Goal: Task Accomplishment & Management: Use online tool/utility

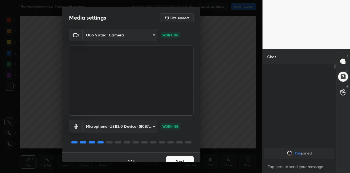
scroll to position [8, 0]
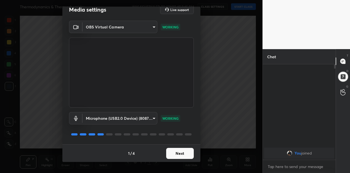
click at [180, 152] on button "Next" at bounding box center [180, 153] width 28 height 11
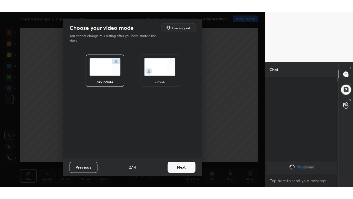
scroll to position [0, 0]
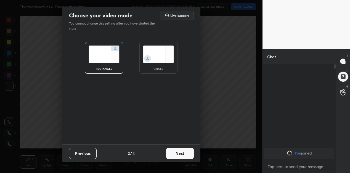
click at [180, 153] on button "Next" at bounding box center [180, 153] width 28 height 11
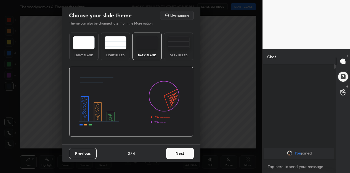
click at [180, 154] on button "Next" at bounding box center [180, 153] width 28 height 11
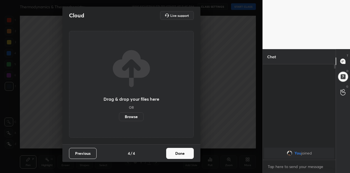
click at [181, 156] on button "Done" at bounding box center [180, 153] width 28 height 11
click at [182, 154] on div "Pen P Highlight H Eraser Shapes L Select S 1 / 1 Add Slide Poll Zoom More" at bounding box center [138, 162] width 236 height 22
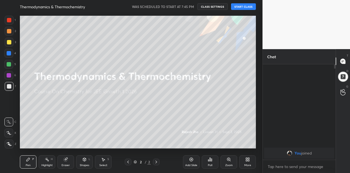
click at [244, 7] on button "START CLASS" at bounding box center [243, 6] width 25 height 7
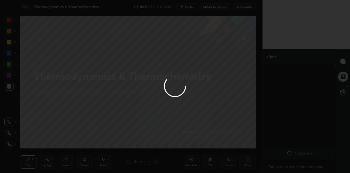
click at [249, 159] on div at bounding box center [175, 86] width 350 height 173
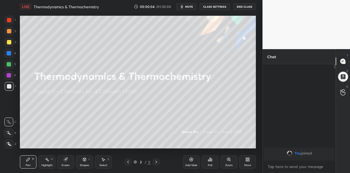
click at [247, 158] on icon at bounding box center [246, 158] width 1 height 1
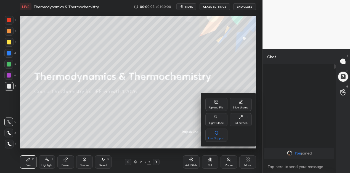
click at [239, 119] on icon at bounding box center [240, 117] width 4 height 4
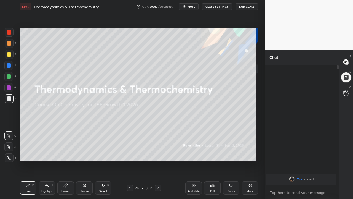
scroll to position [73, 72]
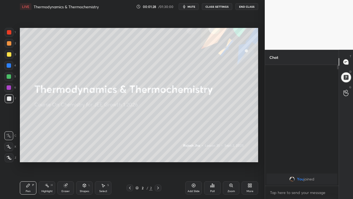
click at [28, 173] on div "Pen P" at bounding box center [28, 187] width 17 height 13
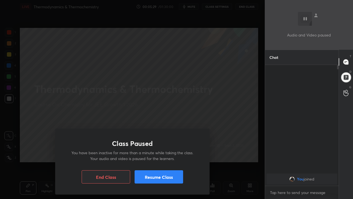
click at [116, 113] on div "Class Paused You have been inactive for more than a minute while taking the cla…" at bounding box center [132, 99] width 265 height 199
click at [109, 114] on div "Class Paused You have been inactive for more than a minute while taking the cla…" at bounding box center [132, 99] width 265 height 199
click at [150, 173] on button "Resume Class" at bounding box center [159, 176] width 49 height 13
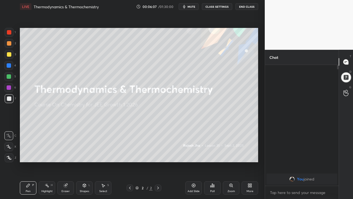
click at [194, 173] on icon at bounding box center [193, 185] width 4 height 4
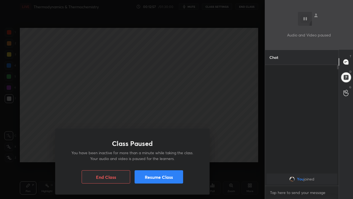
click at [176, 173] on button "Resume Class" at bounding box center [159, 176] width 49 height 13
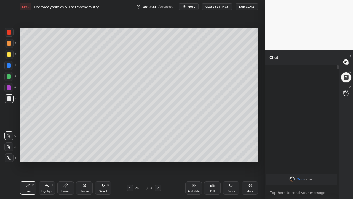
click at [65, 173] on icon at bounding box center [66, 185] width 4 height 4
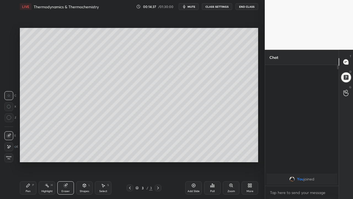
click at [28, 173] on div "Pen P" at bounding box center [28, 187] width 17 height 13
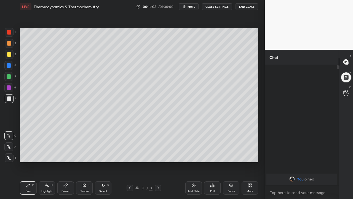
click at [68, 173] on div "Eraser" at bounding box center [65, 187] width 17 height 13
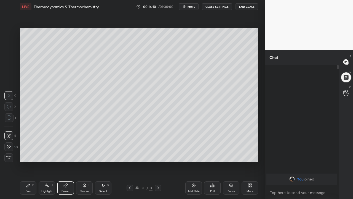
click at [29, 173] on icon at bounding box center [28, 185] width 4 height 4
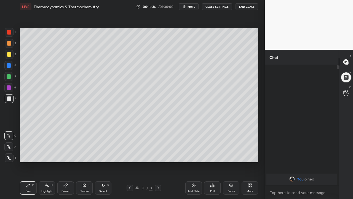
click at [9, 158] on icon at bounding box center [9, 157] width 4 height 3
click at [66, 173] on icon at bounding box center [66, 185] width 4 height 4
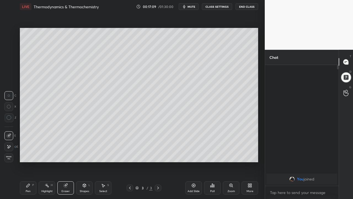
click at [30, 173] on icon at bounding box center [28, 185] width 4 height 4
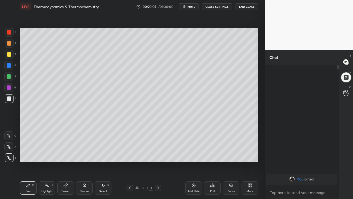
click at [193, 173] on div "Add Slide" at bounding box center [194, 191] width 12 height 3
click at [66, 173] on icon at bounding box center [66, 185] width 4 height 4
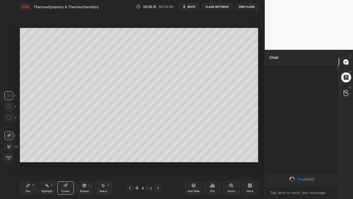
click at [31, 173] on div "Pen P" at bounding box center [28, 187] width 17 height 13
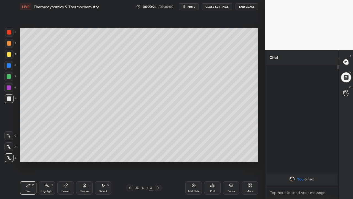
click at [66, 173] on div "Eraser" at bounding box center [66, 191] width 8 height 3
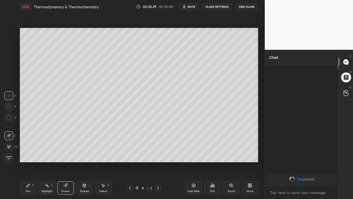
click at [29, 173] on icon at bounding box center [28, 185] width 4 height 4
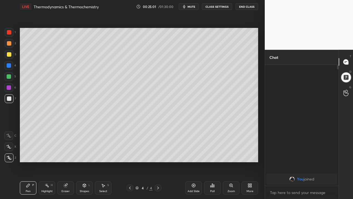
click at [193, 173] on icon at bounding box center [193, 185] width 4 height 4
click at [66, 173] on div "Eraser" at bounding box center [65, 187] width 17 height 13
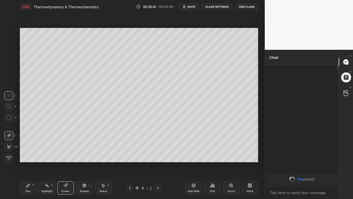
click at [29, 173] on icon at bounding box center [27, 184] width 3 height 3
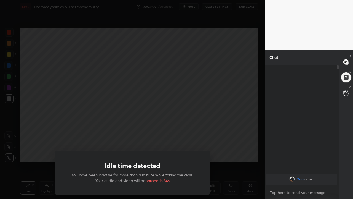
click at [168, 138] on div "Idle time detected You have been inactive for more than a minute while taking t…" at bounding box center [132, 99] width 265 height 199
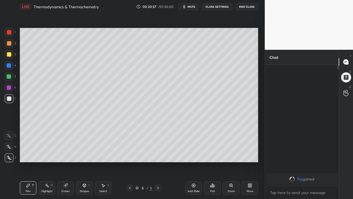
click at [192, 173] on div "Add Slide" at bounding box center [193, 187] width 17 height 13
click at [9, 43] on div at bounding box center [9, 43] width 4 height 4
click at [68, 173] on div "Eraser" at bounding box center [65, 187] width 17 height 13
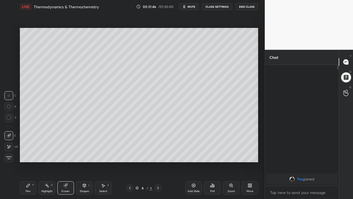
click at [26, 173] on icon at bounding box center [28, 185] width 4 height 4
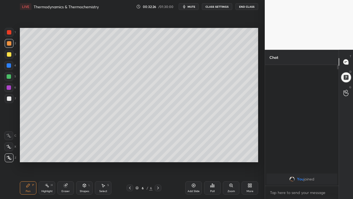
click at [11, 99] on div at bounding box center [9, 98] width 4 height 4
click at [193, 173] on div "Add Slide" at bounding box center [193, 187] width 17 height 13
click at [9, 53] on div at bounding box center [9, 54] width 4 height 4
click at [63, 173] on div "Eraser" at bounding box center [65, 187] width 17 height 13
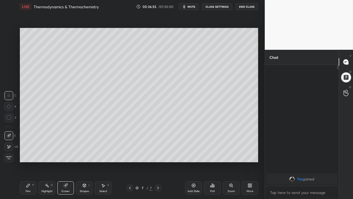
click at [30, 173] on div "Pen P" at bounding box center [28, 187] width 17 height 13
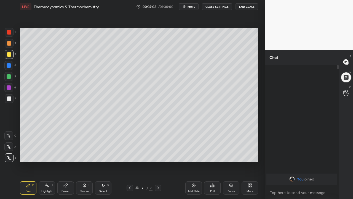
click at [22, 173] on div "Setting up your live class Poll for secs No correct answer Start poll" at bounding box center [139, 94] width 243 height 163
click at [10, 65] on div at bounding box center [9, 65] width 4 height 4
click at [194, 173] on icon at bounding box center [193, 185] width 4 height 4
click at [10, 55] on div at bounding box center [9, 54] width 4 height 4
click at [68, 173] on div "Eraser" at bounding box center [65, 187] width 17 height 13
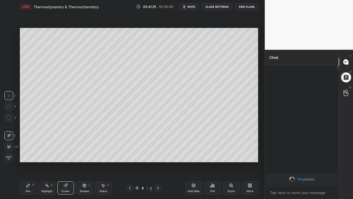
click at [26, 173] on div "Pen" at bounding box center [28, 191] width 5 height 3
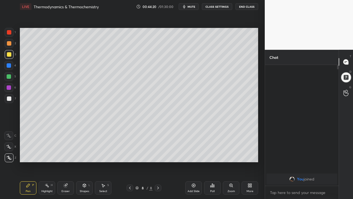
click at [130, 173] on icon at bounding box center [130, 187] width 4 height 4
click at [158, 173] on icon at bounding box center [158, 187] width 4 height 4
click at [117, 173] on div "Setting up your live class Poll for secs No correct answer Start poll" at bounding box center [139, 94] width 243 height 163
click at [195, 173] on div "Add Slide" at bounding box center [193, 187] width 17 height 13
click at [9, 99] on div at bounding box center [9, 98] width 4 height 4
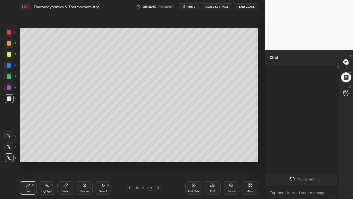
click at [10, 52] on div at bounding box center [9, 54] width 4 height 4
click at [194, 173] on div "Add Slide" at bounding box center [193, 187] width 17 height 13
click at [130, 173] on icon at bounding box center [130, 187] width 4 height 4
click at [158, 173] on icon at bounding box center [158, 187] width 4 height 4
click at [65, 173] on div "Eraser" at bounding box center [66, 191] width 8 height 3
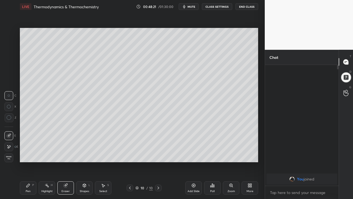
click at [28, 173] on div "Pen P" at bounding box center [28, 187] width 17 height 13
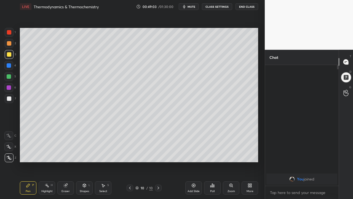
click at [9, 99] on div at bounding box center [9, 98] width 4 height 4
click at [65, 173] on div "Eraser" at bounding box center [65, 187] width 17 height 13
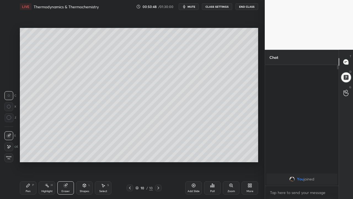
click at [26, 173] on div "Pen" at bounding box center [28, 191] width 5 height 3
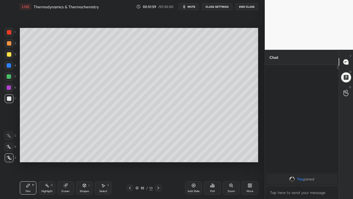
click at [195, 173] on div "Add Slide" at bounding box center [193, 187] width 17 height 13
click at [9, 34] on div at bounding box center [9, 32] width 4 height 4
click at [65, 173] on icon at bounding box center [66, 185] width 4 height 4
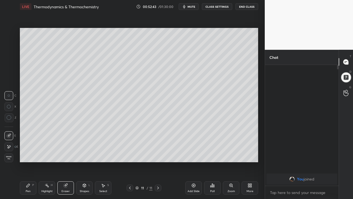
click at [10, 144] on icon at bounding box center [9, 146] width 4 height 5
click at [29, 173] on icon at bounding box center [28, 185] width 4 height 4
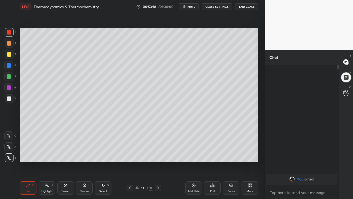
click at [69, 173] on div "Eraser" at bounding box center [65, 187] width 17 height 13
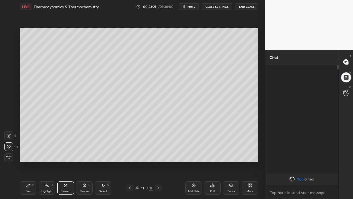
click at [27, 173] on icon at bounding box center [27, 184] width 3 height 3
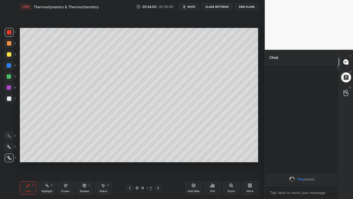
click at [8, 100] on div at bounding box center [9, 98] width 4 height 4
click at [130, 173] on icon at bounding box center [130, 187] width 4 height 4
click at [158, 173] on icon at bounding box center [158, 187] width 4 height 4
click at [192, 173] on div "Add Slide" at bounding box center [194, 191] width 12 height 3
click at [8, 44] on div at bounding box center [9, 43] width 4 height 4
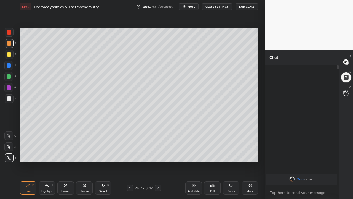
click at [130, 173] on icon at bounding box center [130, 187] width 4 height 4
click at [62, 169] on div "Setting up your live class Poll for secs No correct answer Start poll" at bounding box center [139, 94] width 243 height 163
click at [66, 173] on div "Eraser" at bounding box center [65, 187] width 17 height 13
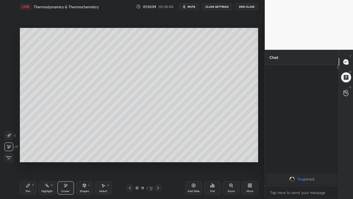
click at [25, 173] on div "Pen P" at bounding box center [28, 187] width 17 height 13
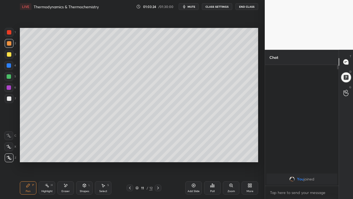
click at [9, 54] on div at bounding box center [9, 54] width 4 height 4
click at [66, 173] on icon at bounding box center [65, 185] width 4 height 5
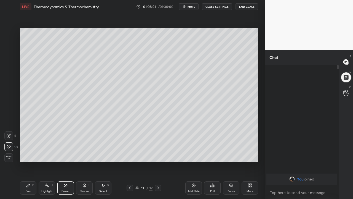
click at [32, 173] on div "Pen P" at bounding box center [28, 187] width 17 height 13
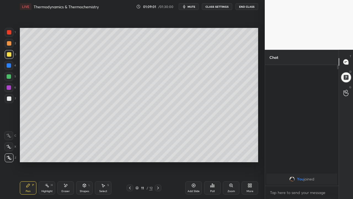
click at [58, 171] on div "Setting up your live class Poll for secs No correct answer Start poll" at bounding box center [139, 94] width 243 height 163
click at [158, 173] on icon at bounding box center [158, 187] width 4 height 4
click at [196, 173] on div "Add Slide" at bounding box center [193, 187] width 17 height 13
click at [130, 173] on icon at bounding box center [130, 187] width 4 height 4
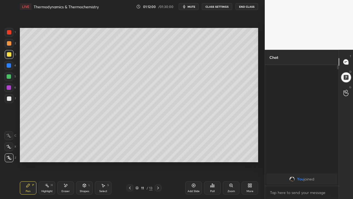
click at [194, 173] on div "Add Slide" at bounding box center [193, 187] width 17 height 13
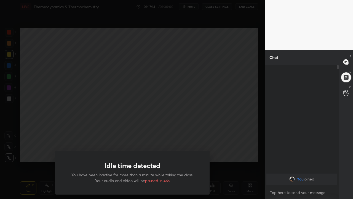
click at [96, 138] on div "Idle time detected You have been inactive for more than a minute while taking t…" at bounding box center [132, 99] width 265 height 199
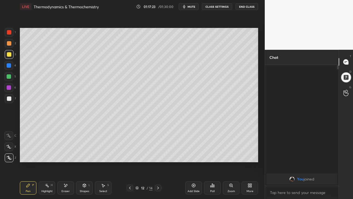
click at [63, 173] on div "Eraser" at bounding box center [66, 191] width 8 height 3
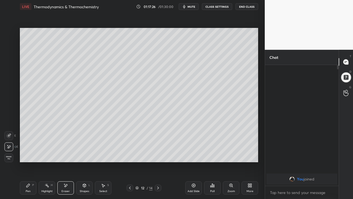
click at [28, 173] on icon at bounding box center [28, 185] width 4 height 4
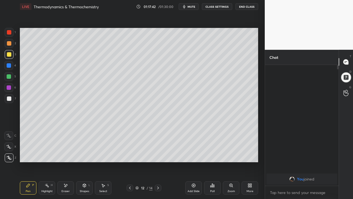
click at [197, 173] on div "Add Slide" at bounding box center [193, 187] width 17 height 13
click at [10, 100] on div at bounding box center [9, 98] width 4 height 4
click at [191, 173] on div "Add Slide" at bounding box center [193, 187] width 17 height 13
click at [194, 173] on div "Add Slide" at bounding box center [194, 191] width 12 height 3
click at [192, 173] on icon at bounding box center [194, 185] width 4 height 4
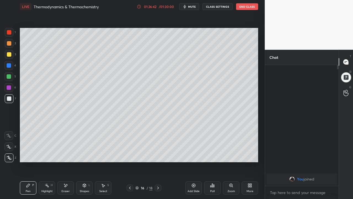
click at [9, 56] on div at bounding box center [9, 54] width 4 height 4
click at [3, 166] on div "1 2 3 4 5 6 7 C X Z E E Erase all H H LIVE Thermodynamics & Thermochemistry 01:…" at bounding box center [130, 99] width 260 height 199
click at [8, 87] on div at bounding box center [9, 87] width 4 height 4
click at [90, 173] on div "Setting up your live class Poll for secs No correct answer Start poll" at bounding box center [139, 94] width 243 height 163
click at [195, 173] on icon at bounding box center [193, 185] width 4 height 4
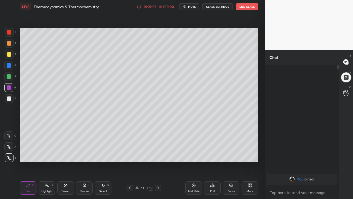
click at [65, 173] on icon at bounding box center [66, 185] width 3 height 3
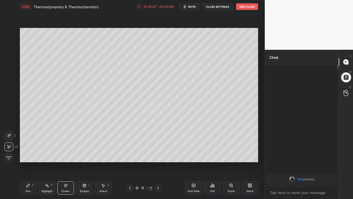
click at [31, 173] on div "Pen P" at bounding box center [28, 187] width 17 height 13
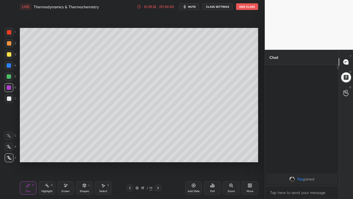
click at [130, 173] on icon at bounding box center [130, 187] width 4 height 4
click at [9, 101] on div at bounding box center [9, 98] width 9 height 9
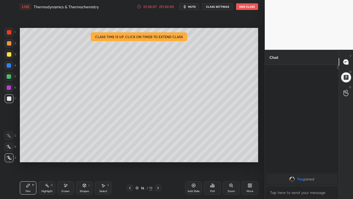
click at [158, 173] on div at bounding box center [158, 187] width 7 height 7
click at [153, 6] on div "01:30:10" at bounding box center [149, 6] width 15 height 3
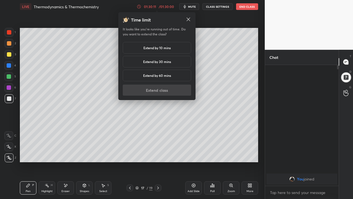
click at [161, 62] on h5 "Extend by 30 mins" at bounding box center [157, 61] width 28 height 5
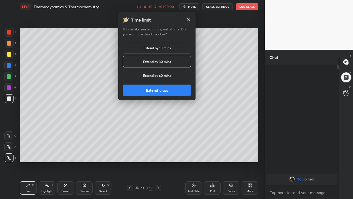
click at [154, 91] on button "Extend class" at bounding box center [157, 89] width 68 height 11
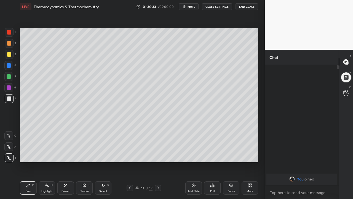
click at [9, 44] on div at bounding box center [9, 43] width 4 height 4
click at [194, 173] on div "Add Slide" at bounding box center [194, 191] width 12 height 3
click at [127, 173] on div at bounding box center [129, 187] width 7 height 7
click at [191, 173] on div "Add Slide" at bounding box center [193, 187] width 17 height 13
click at [130, 173] on icon at bounding box center [130, 187] width 4 height 4
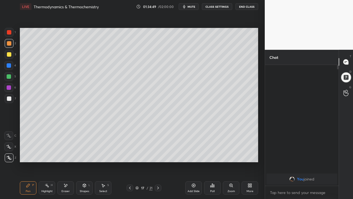
click at [129, 173] on icon at bounding box center [130, 187] width 4 height 4
click at [158, 173] on icon at bounding box center [158, 187] width 4 height 4
click at [161, 173] on div at bounding box center [158, 187] width 7 height 7
click at [9, 55] on div at bounding box center [9, 54] width 4 height 4
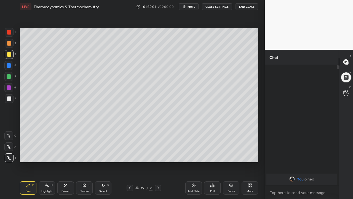
click at [10, 97] on div at bounding box center [9, 98] width 4 height 4
click at [130, 173] on icon at bounding box center [130, 187] width 4 height 4
click at [158, 173] on icon at bounding box center [158, 187] width 4 height 4
click at [127, 173] on div at bounding box center [130, 187] width 7 height 7
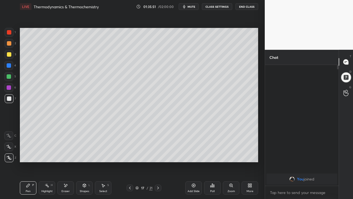
click at [158, 173] on icon at bounding box center [158, 187] width 4 height 4
click at [71, 173] on div "Setting up your live class Poll for secs No correct answer Start poll" at bounding box center [139, 94] width 243 height 163
click at [9, 77] on div at bounding box center [9, 76] width 4 height 4
click at [64, 173] on icon at bounding box center [65, 185] width 4 height 5
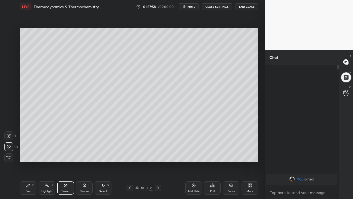
click at [30, 173] on icon at bounding box center [28, 185] width 4 height 4
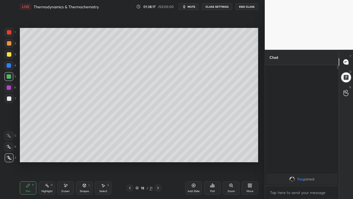
click at [9, 99] on div at bounding box center [9, 98] width 4 height 4
click at [9, 66] on div at bounding box center [9, 65] width 4 height 4
click at [7, 42] on div at bounding box center [9, 43] width 4 height 4
click at [193, 173] on div "Add Slide" at bounding box center [193, 187] width 17 height 13
click at [7, 66] on div at bounding box center [9, 65] width 4 height 4
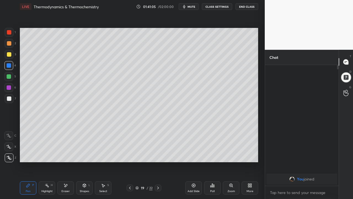
click at [82, 173] on div "Shapes L" at bounding box center [84, 187] width 17 height 13
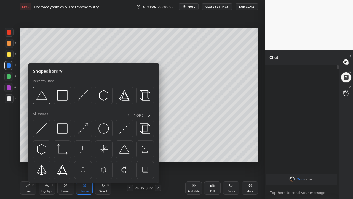
click at [67, 173] on icon at bounding box center [65, 185] width 4 height 5
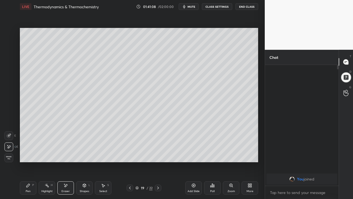
click at [34, 173] on div "Pen P" at bounding box center [28, 187] width 17 height 13
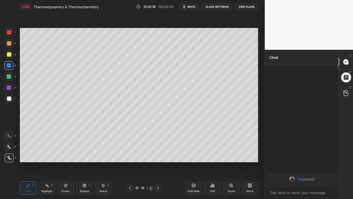
click at [7, 44] on div at bounding box center [9, 43] width 4 height 4
click at [8, 33] on div at bounding box center [9, 32] width 4 height 4
click at [67, 173] on div "Eraser" at bounding box center [66, 191] width 8 height 3
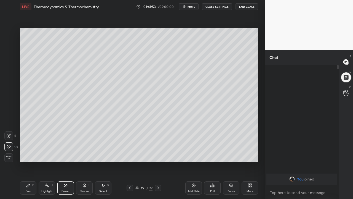
click at [47, 173] on div "Highlight H" at bounding box center [47, 187] width 17 height 13
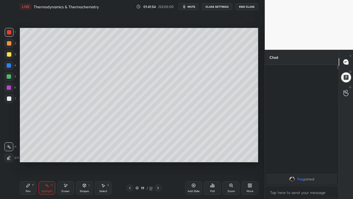
click at [32, 173] on div "Pen P" at bounding box center [28, 187] width 17 height 13
click at [249, 6] on button "End Class" at bounding box center [247, 6] width 23 height 7
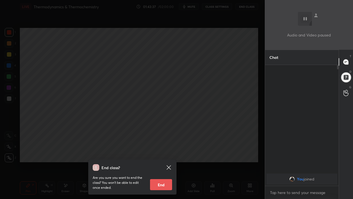
click at [162, 173] on button "End" at bounding box center [161, 184] width 22 height 11
type textarea "x"
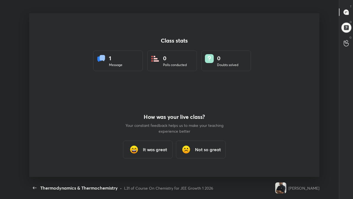
scroll to position [163, 349]
